Goal: Information Seeking & Learning: Learn about a topic

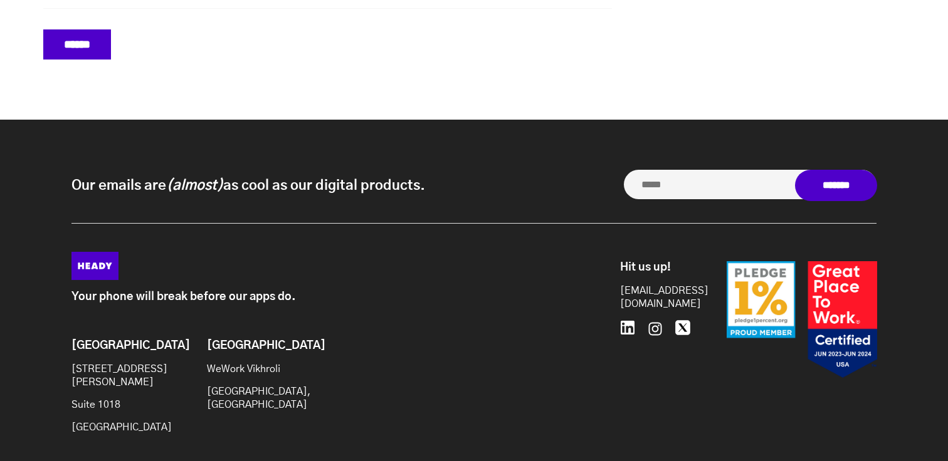
scroll to position [5862, 0]
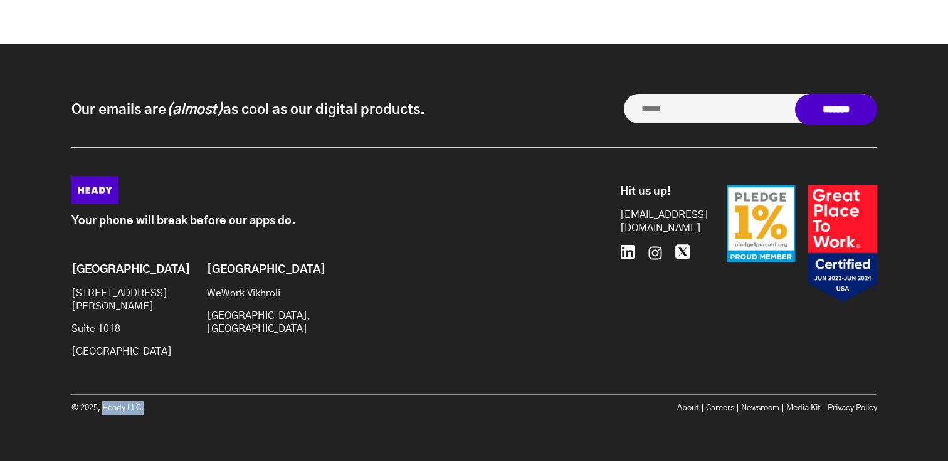
drag, startPoint x: 102, startPoint y: 404, endPoint x: 192, endPoint y: 401, distance: 89.7
click at [192, 402] on p "© 2025, Heady LLC." at bounding box center [272, 408] width 403 height 13
copy p "Heady LLC."
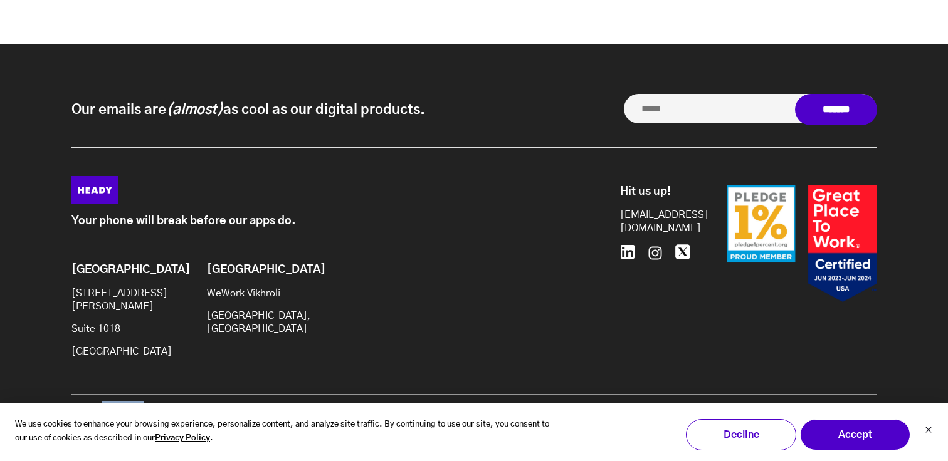
scroll to position [0, 0]
click at [754, 439] on button "Decline" at bounding box center [741, 434] width 110 height 31
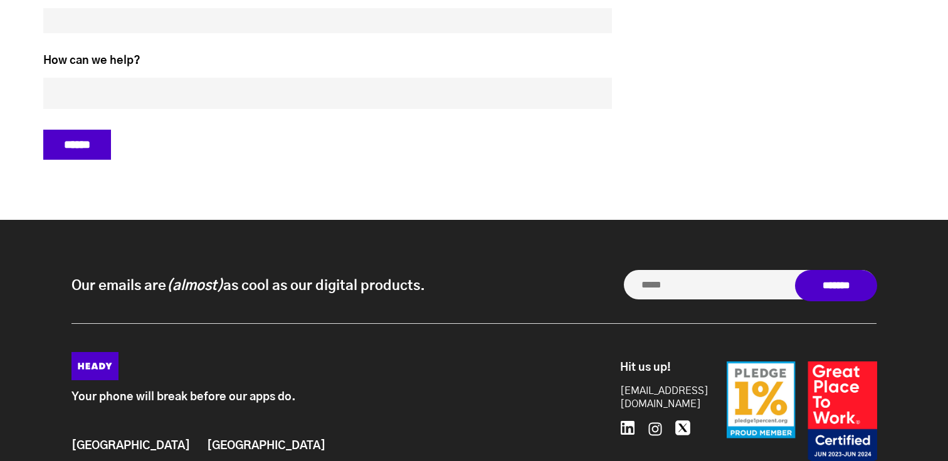
scroll to position [5861, 0]
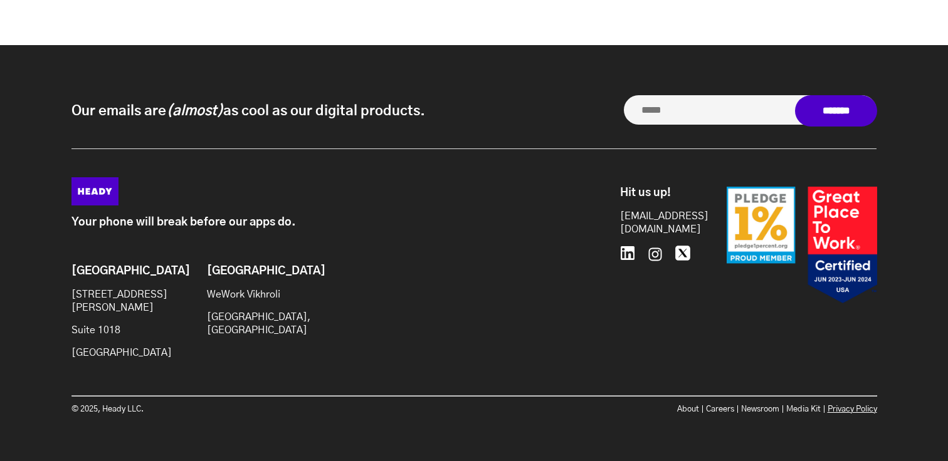
click at [852, 406] on link "Privacy Policy" at bounding box center [852, 410] width 50 height 8
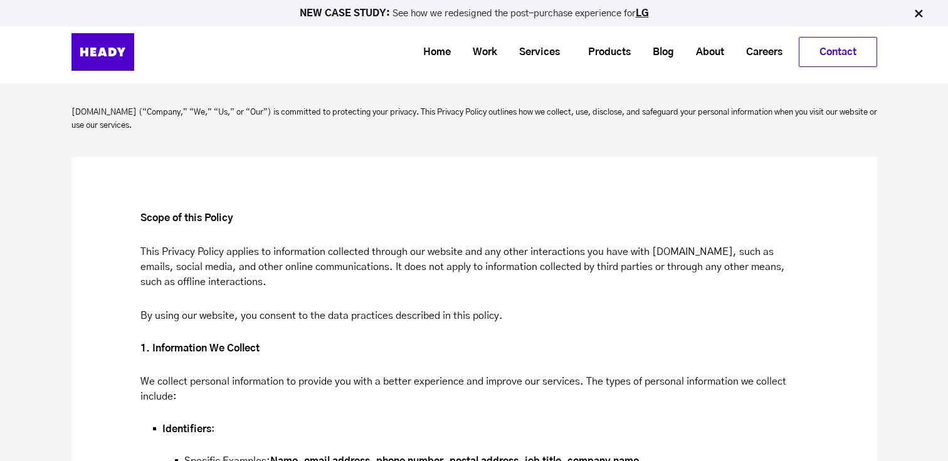
scroll to position [4673, 0]
